Goal: Book appointment/travel/reservation

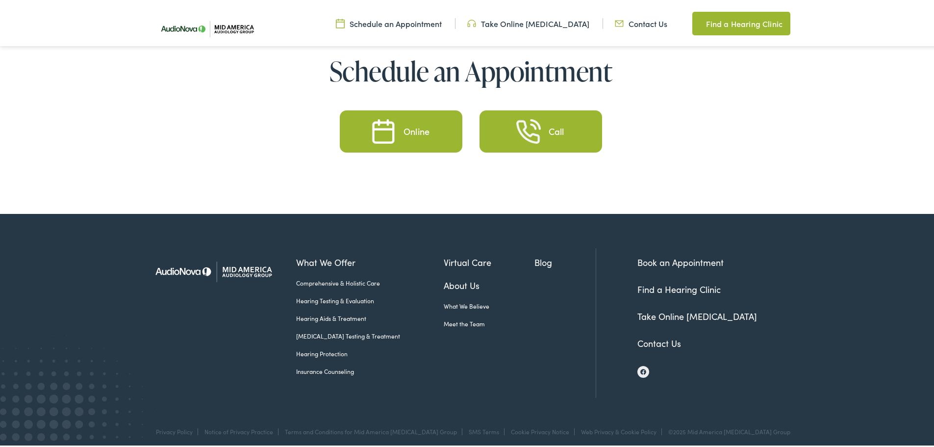
scroll to position [2709, 0]
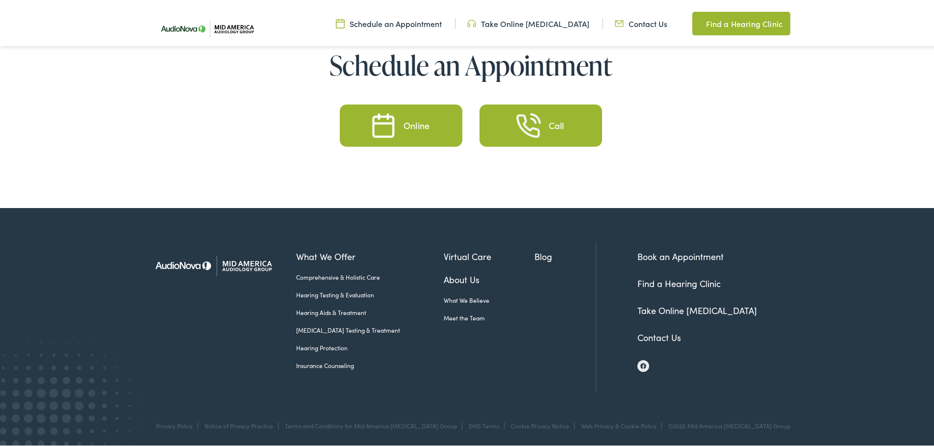
click at [676, 284] on link "Find a Hearing Clinic" at bounding box center [678, 281] width 83 height 12
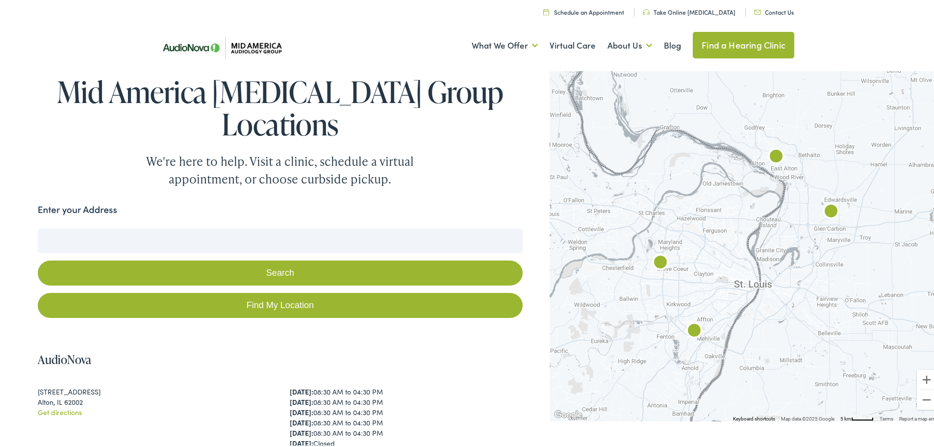
click at [655, 262] on img "AudioNova" at bounding box center [661, 262] width 24 height 24
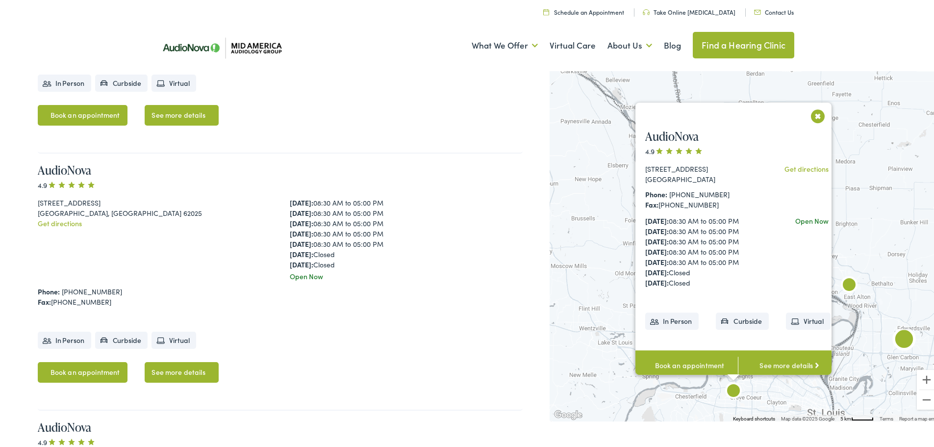
scroll to position [869, 0]
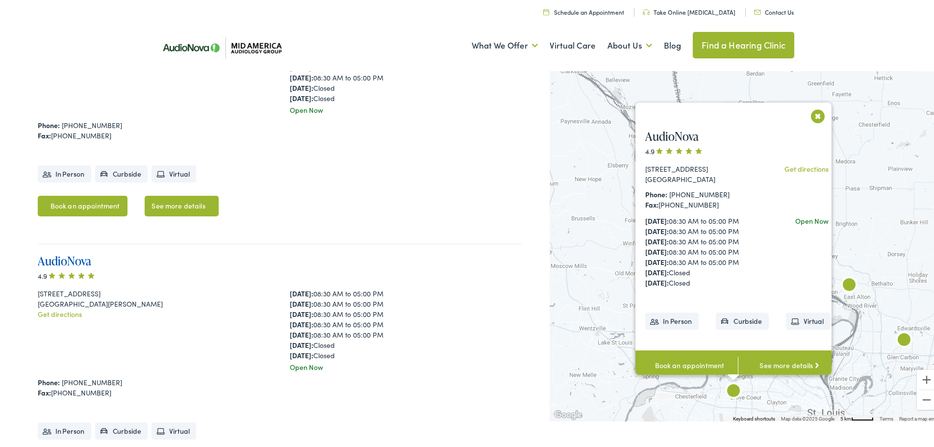
click at [71, 251] on link "AudioNova" at bounding box center [64, 259] width 53 height 16
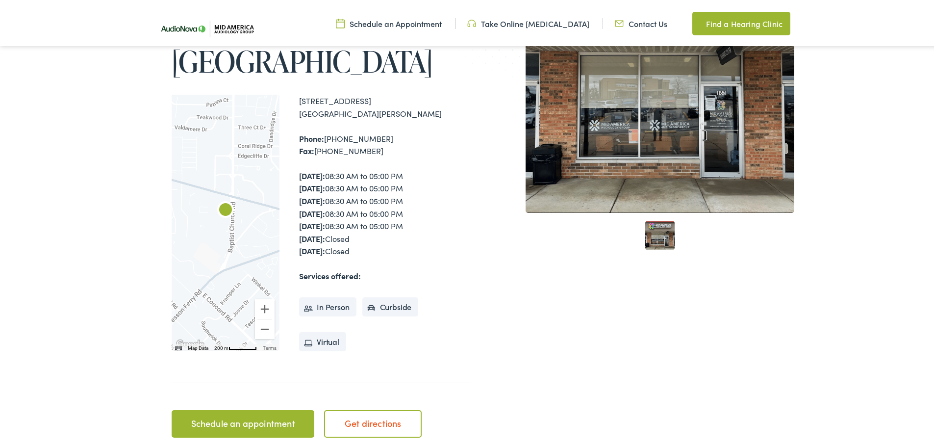
scroll to position [245, 0]
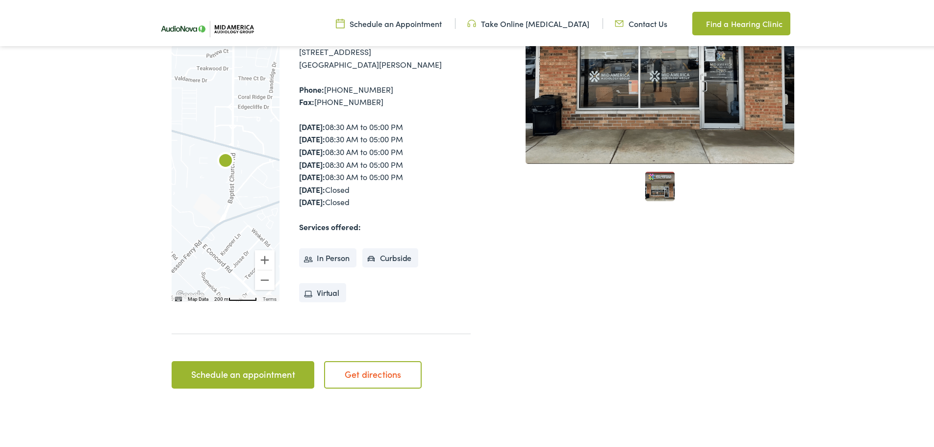
click at [270, 367] on link "Schedule an appointment" at bounding box center [243, 372] width 143 height 27
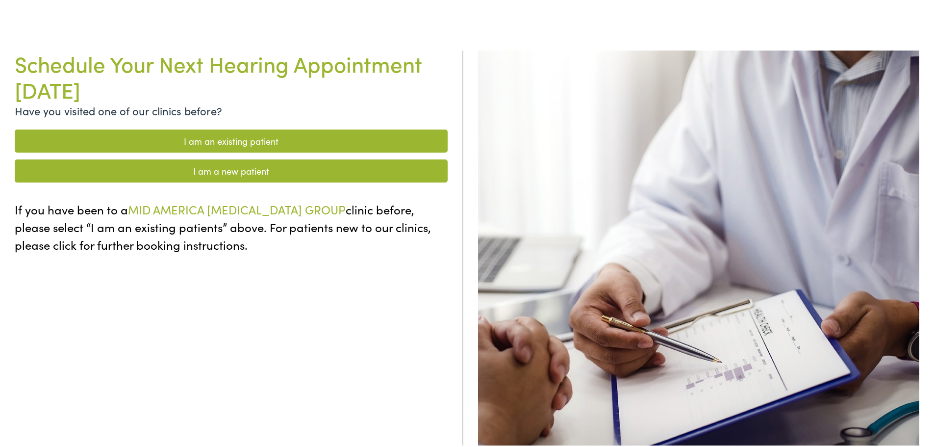
scroll to position [49, 0]
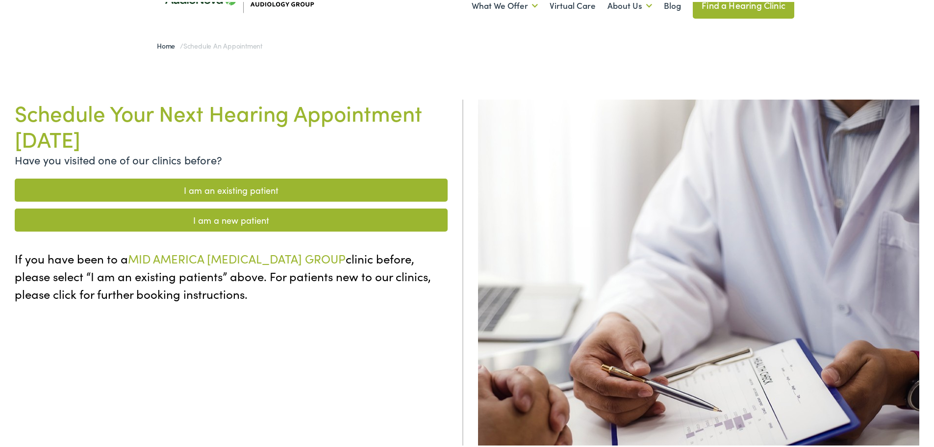
click at [323, 233] on div "Schedule Your Next Hearing Appointment Today Have you visited one of our clinic…" at bounding box center [231, 321] width 463 height 447
click at [323, 229] on link "I am a new patient" at bounding box center [231, 217] width 433 height 23
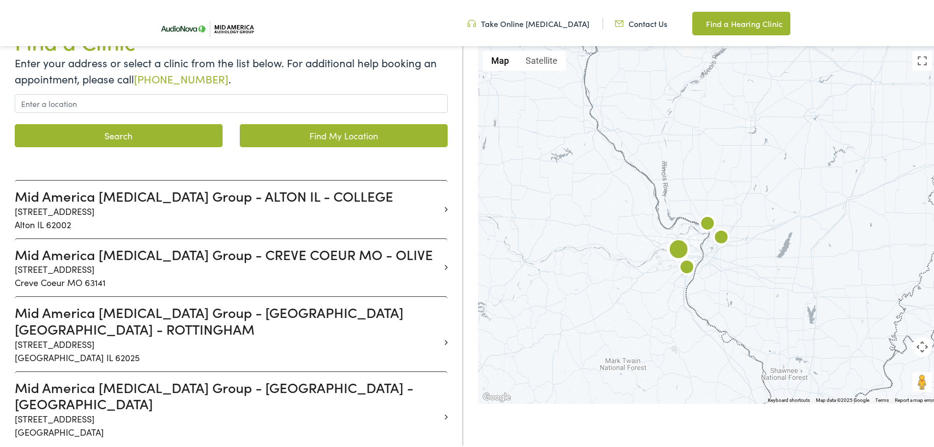
scroll to position [196, 0]
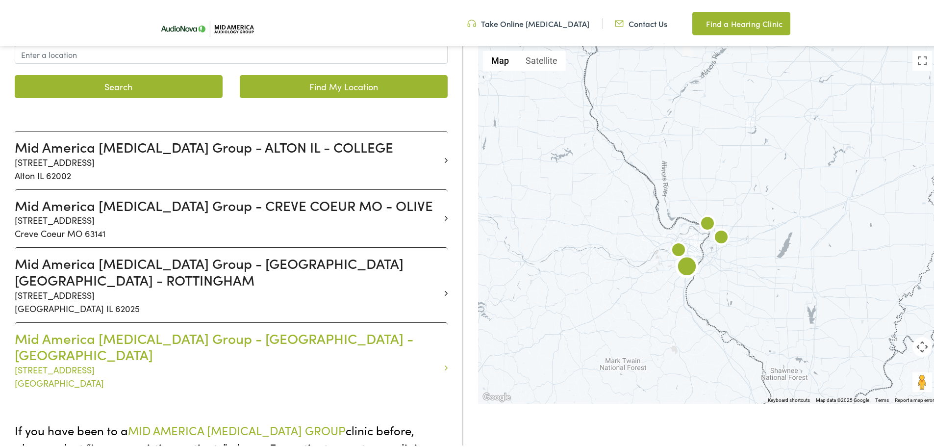
click at [326, 328] on h3 "Mid America Audiology Group - SAINT LOUIS MO - CONCORD PLAZA" at bounding box center [228, 344] width 426 height 33
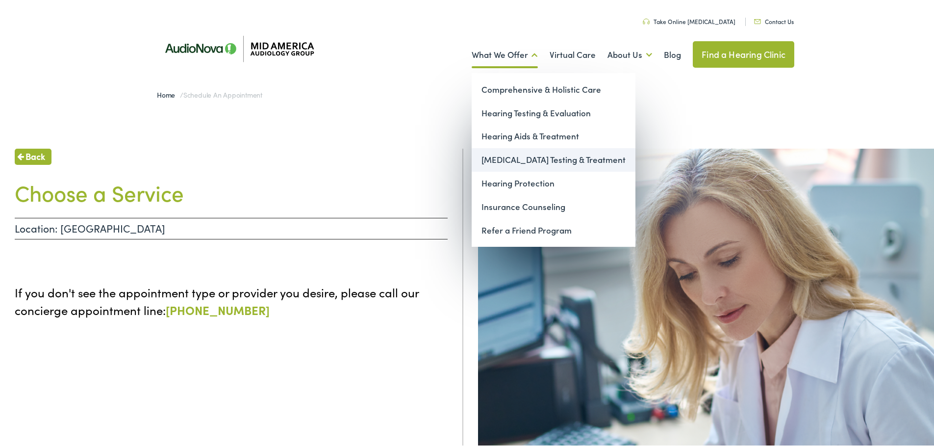
click at [516, 153] on link "[MEDICAL_DATA] Testing & Treatment" at bounding box center [554, 158] width 164 height 24
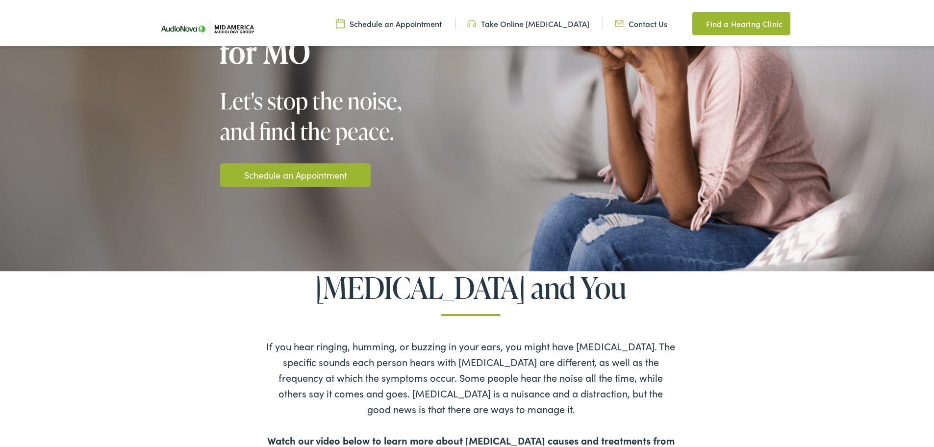
scroll to position [147, 0]
